Goal: Task Accomplishment & Management: Manage account settings

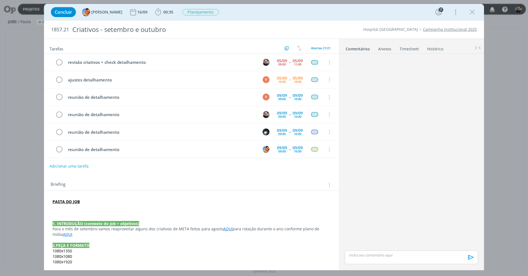
scroll to position [40, 0]
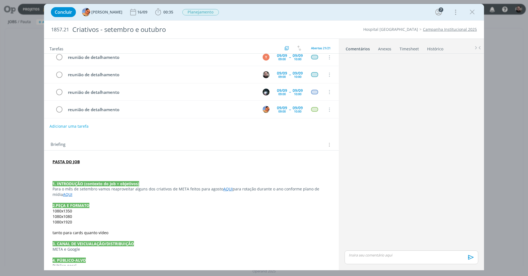
click at [225, 187] on link "AQUI" at bounding box center [227, 188] width 9 height 5
click at [221, 197] on link "https://sobeae.sharepoint.com/:f:/s/SOBEAE/EpTPIdP2B2ZJma_M3I1G-K0BwnC77N8gLloj…" at bounding box center [208, 198] width 42 height 7
click at [91, 167] on p "dialog" at bounding box center [191, 167] width 277 height 5
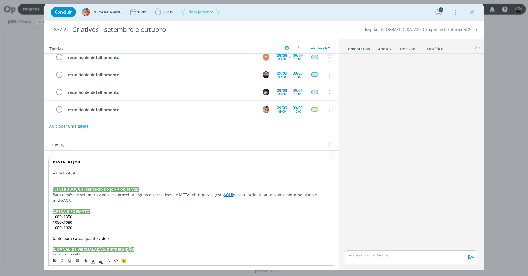
click at [92, 172] on p "ATUALIZAÇÃO" at bounding box center [191, 172] width 277 height 5
click at [81, 172] on p "ATUALIZAÇÃO 05/09 ([PERSON_NAME])" at bounding box center [191, 172] width 277 height 5
click at [126, 177] on p "dialog" at bounding box center [191, 178] width 277 height 5
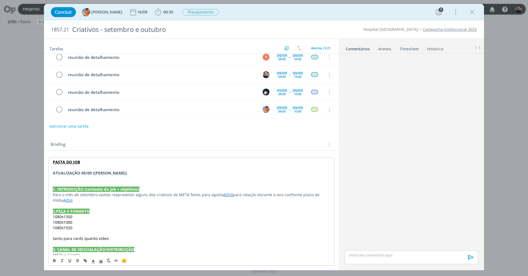
click at [111, 173] on strong "ATUALIZAÇÃO 05/09 ([PERSON_NAME])" at bounding box center [90, 172] width 74 height 5
click at [101, 260] on polyline "dialog" at bounding box center [101, 261] width 2 height 2
click at [133, 237] on span "dialog" at bounding box center [134, 236] width 4 height 4
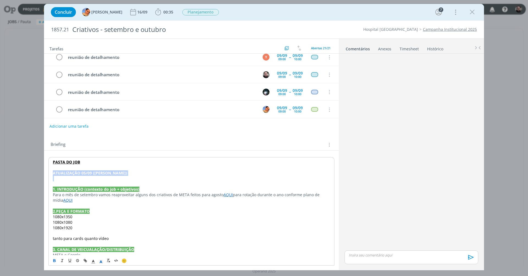
click at [128, 177] on p "dialog" at bounding box center [191, 178] width 277 height 5
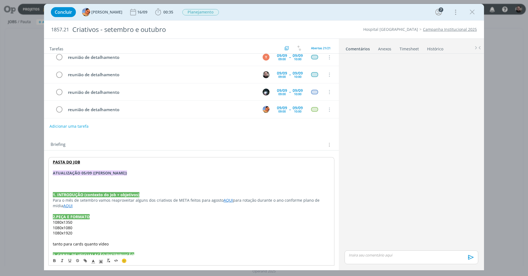
click at [117, 179] on p "dialog" at bounding box center [191, 178] width 277 height 5
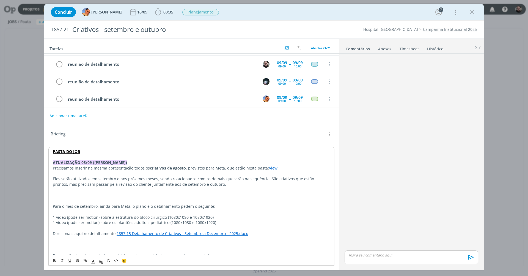
scroll to position [0, 0]
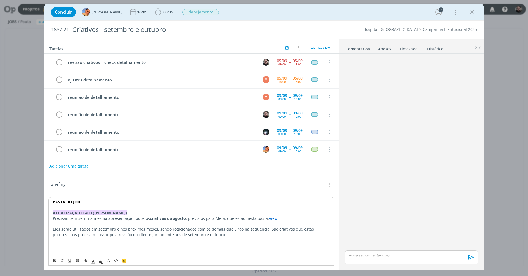
click at [123, 211] on p "ATUALIZAÇÃO 05/09 ([PERSON_NAME])" at bounding box center [191, 212] width 277 height 5
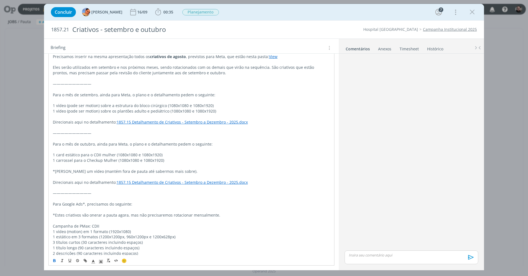
scroll to position [115, 0]
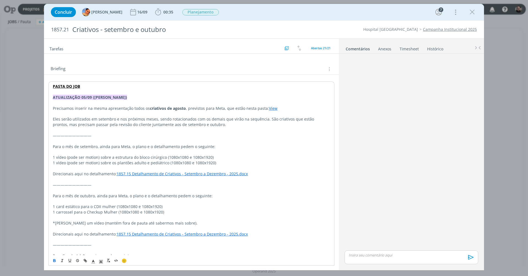
click at [271, 107] on link "View" at bounding box center [273, 108] width 9 height 5
click at [269, 161] on p "1 vídeo (pode ser motion) sobre os plantões adulto e pediátrico (1080x1080 e 10…" at bounding box center [191, 162] width 277 height 5
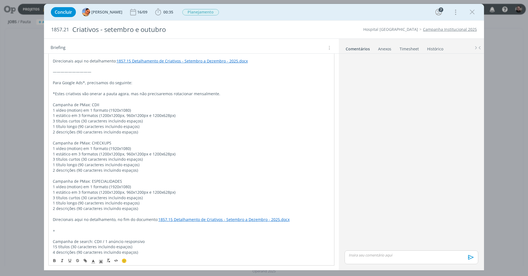
scroll to position [433, 0]
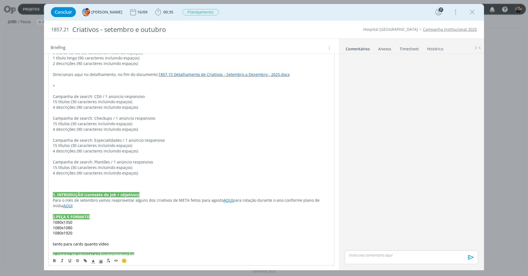
click at [154, 181] on p "dialog" at bounding box center [191, 183] width 277 height 5
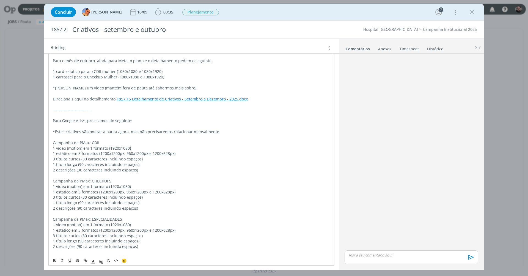
scroll to position [0, 0]
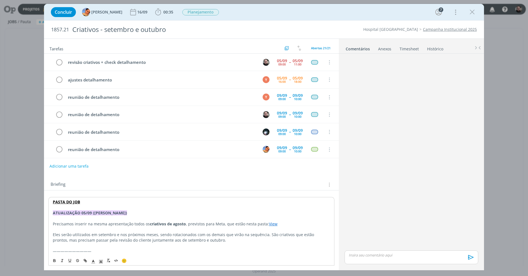
click at [257, 12] on div "Concluir Luíza Santana 16/09 00:35 Iniciar Apontar Data * 05/09/2025 Horas * 00…" at bounding box center [264, 11] width 432 height 13
click at [166, 13] on span "00:35" at bounding box center [168, 11] width 10 height 5
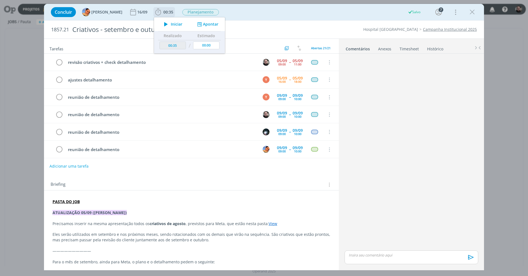
click at [205, 24] on button "Apontar" at bounding box center [207, 24] width 23 height 6
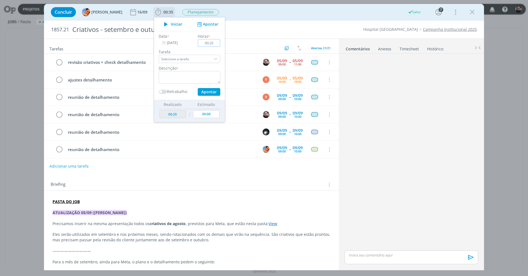
type input "02:00"
click at [190, 77] on textarea "dialog" at bounding box center [190, 77] width 62 height 13
type textarea "revisão dos criativos e check de detalhamento"
click at [204, 92] on button "Apontar" at bounding box center [209, 92] width 23 height 8
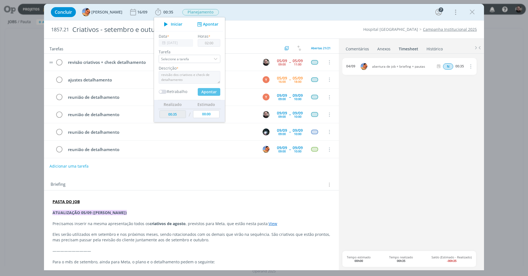
type input "02:35"
type input "00:00"
click at [277, 15] on div "Concluir Luíza Santana 16/09 02:35 Iniciar Apontar Data * 05/09/2025 Horas * 00…" at bounding box center [264, 11] width 432 height 13
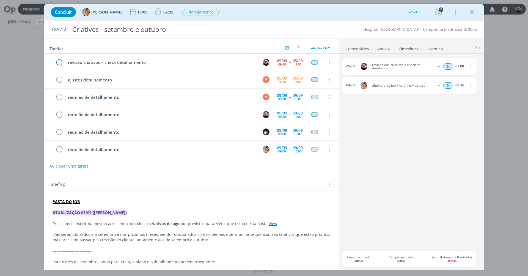
click at [58, 61] on icon "dialog" at bounding box center [59, 62] width 8 height 8
click at [470, 11] on icon "dialog" at bounding box center [472, 12] width 8 height 8
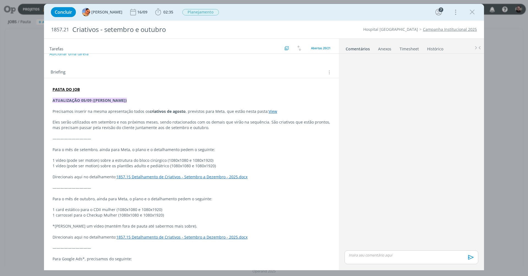
scroll to position [122, 0]
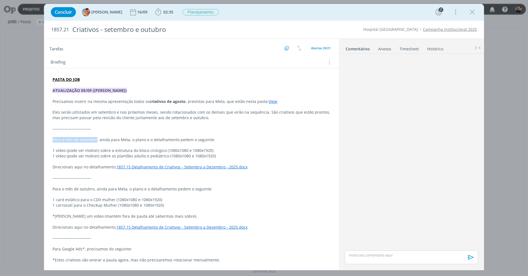
drag, startPoint x: 54, startPoint y: 136, endPoint x: 96, endPoint y: 136, distance: 42.1
click at [96, 137] on p "Para o mês de setembro, ainda para Meta, o plano e o detalhamento pedem o segui…" at bounding box center [192, 139] width 278 height 5
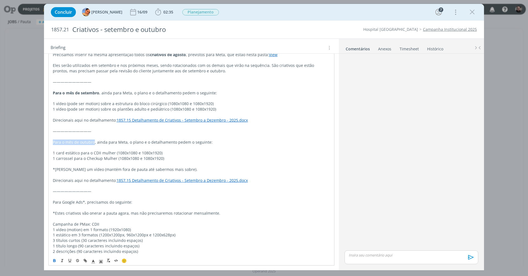
drag, startPoint x: 54, startPoint y: 137, endPoint x: 93, endPoint y: 136, distance: 39.6
click at [93, 139] on p "Para o mês de outubro, ainda para Meta, o plano e o detalhamento pedem o seguin…" at bounding box center [191, 141] width 277 height 5
drag, startPoint x: 53, startPoint y: 194, endPoint x: 83, endPoint y: 193, distance: 30.8
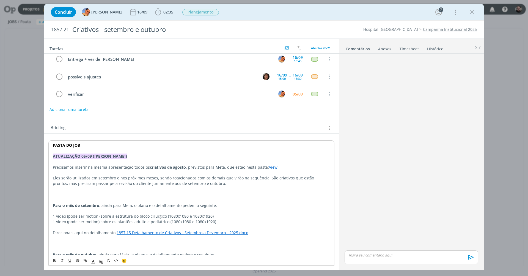
scroll to position [237, 0]
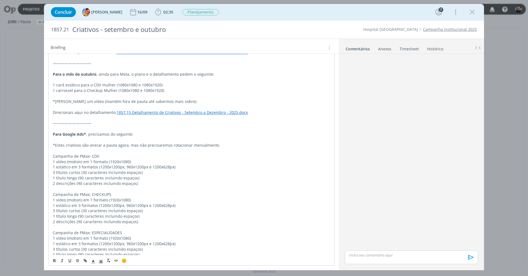
drag, startPoint x: 81, startPoint y: 152, endPoint x: 103, endPoint y: 159, distance: 23.1
click at [81, 159] on p "1 vídeo (motion) em 1 formato (1920x1080)" at bounding box center [191, 161] width 277 height 5
click at [80, 197] on p "1 vídeo (motion) em 1 formato (1920x1080)" at bounding box center [191, 199] width 277 height 5
click at [81, 235] on p "1 vídeo (motion) em 1 formato (1920x1080)" at bounding box center [191, 237] width 277 height 5
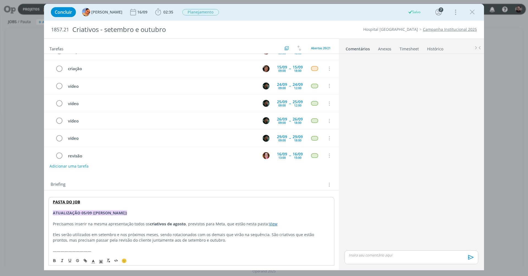
scroll to position [0, 0]
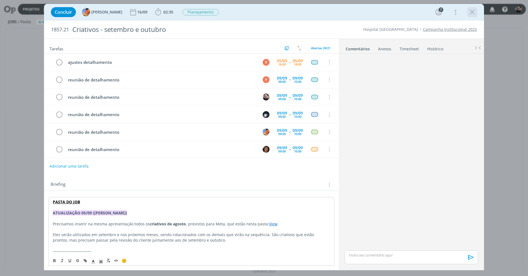
click at [474, 13] on icon "dialog" at bounding box center [472, 12] width 8 height 8
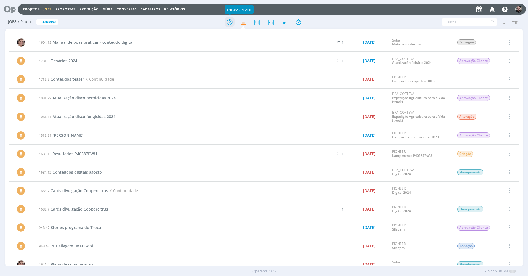
click at [231, 23] on icon at bounding box center [230, 22] width 10 height 11
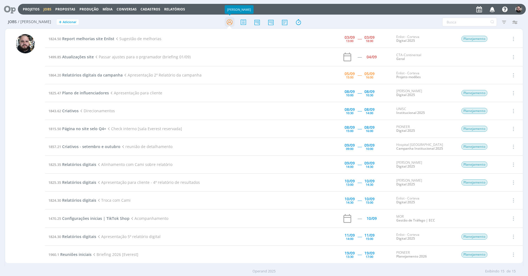
click at [230, 22] on icon at bounding box center [230, 22] width 10 height 11
click at [45, 7] on link "Jobs" at bounding box center [47, 9] width 8 height 5
click at [45, 8] on link "Jobs" at bounding box center [47, 9] width 8 height 5
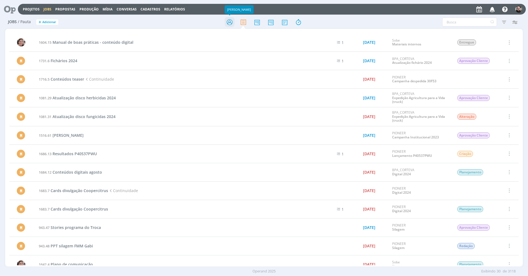
click at [228, 20] on icon at bounding box center [230, 22] width 10 height 11
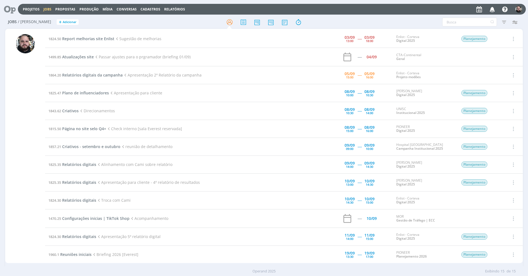
click at [104, 21] on h2 "Jobs / Minha Pauta + Adicionar" at bounding box center [91, 21] width 167 height 12
click at [372, 17] on div "Jobs / Minha Pauta + Adicionar Filtros Filtrar Limpar Tipo Jobs e Tarefas Data …" at bounding box center [264, 22] width 518 height 14
click at [93, 40] on span "Report melhorias site Enlist" at bounding box center [88, 38] width 52 height 5
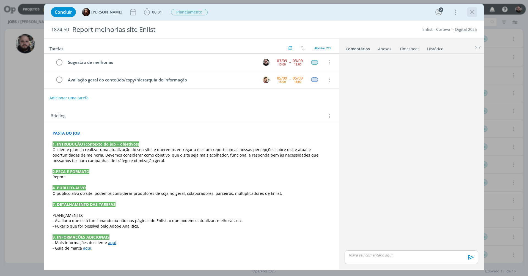
click at [472, 13] on icon "dialog" at bounding box center [472, 12] width 8 height 8
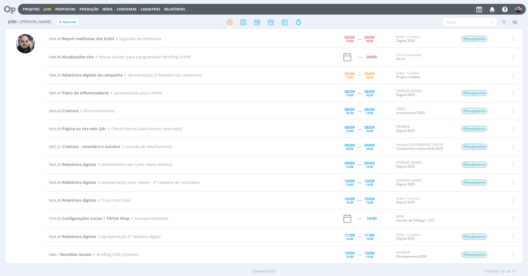
click at [448, 12] on div at bounding box center [264, 138] width 528 height 276
click at [94, 74] on span "Relatórios digitais da campanha" at bounding box center [92, 74] width 60 height 5
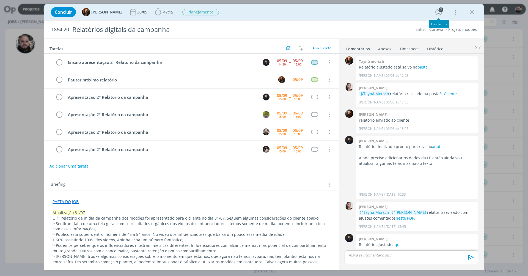
scroll to position [52, 0]
click at [476, 12] on icon "dialog" at bounding box center [472, 12] width 8 height 8
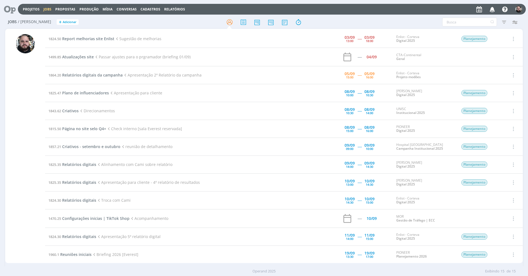
click at [417, 16] on div "Jobs / Minha Pauta + Adicionar Filtros Filtrar Limpar Tipo Jobs e Tarefas Data …" at bounding box center [264, 22] width 518 height 14
click at [495, 9] on icon "button" at bounding box center [493, 8] width 10 height 9
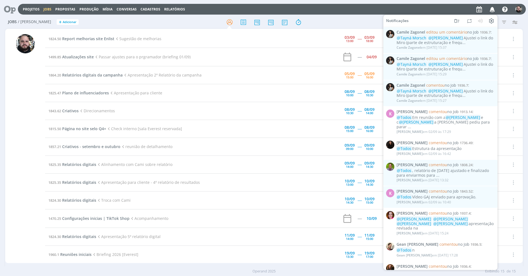
click at [332, 19] on div at bounding box center [264, 22] width 172 height 10
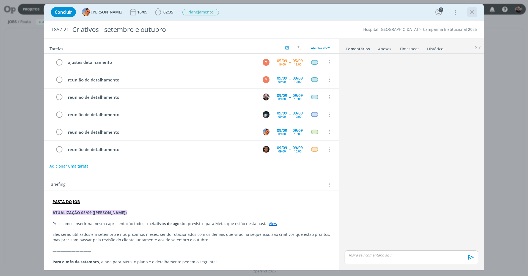
click at [471, 13] on icon "dialog" at bounding box center [472, 12] width 8 height 8
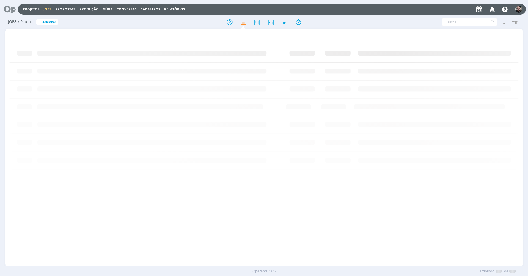
click at [229, 21] on div "Projetos Jobs Propostas Produção Mídia Conversas Cadastros Relatórios Notificaç…" at bounding box center [264, 138] width 528 height 276
click at [229, 22] on icon at bounding box center [230, 22] width 10 height 11
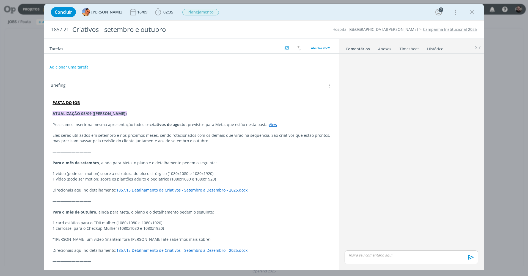
scroll to position [454, 0]
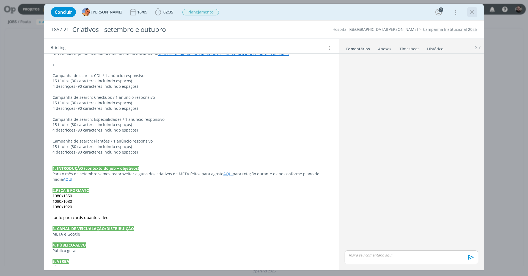
click at [470, 11] on icon "dialog" at bounding box center [472, 12] width 8 height 8
